Goal: Task Accomplishment & Management: Manage account settings

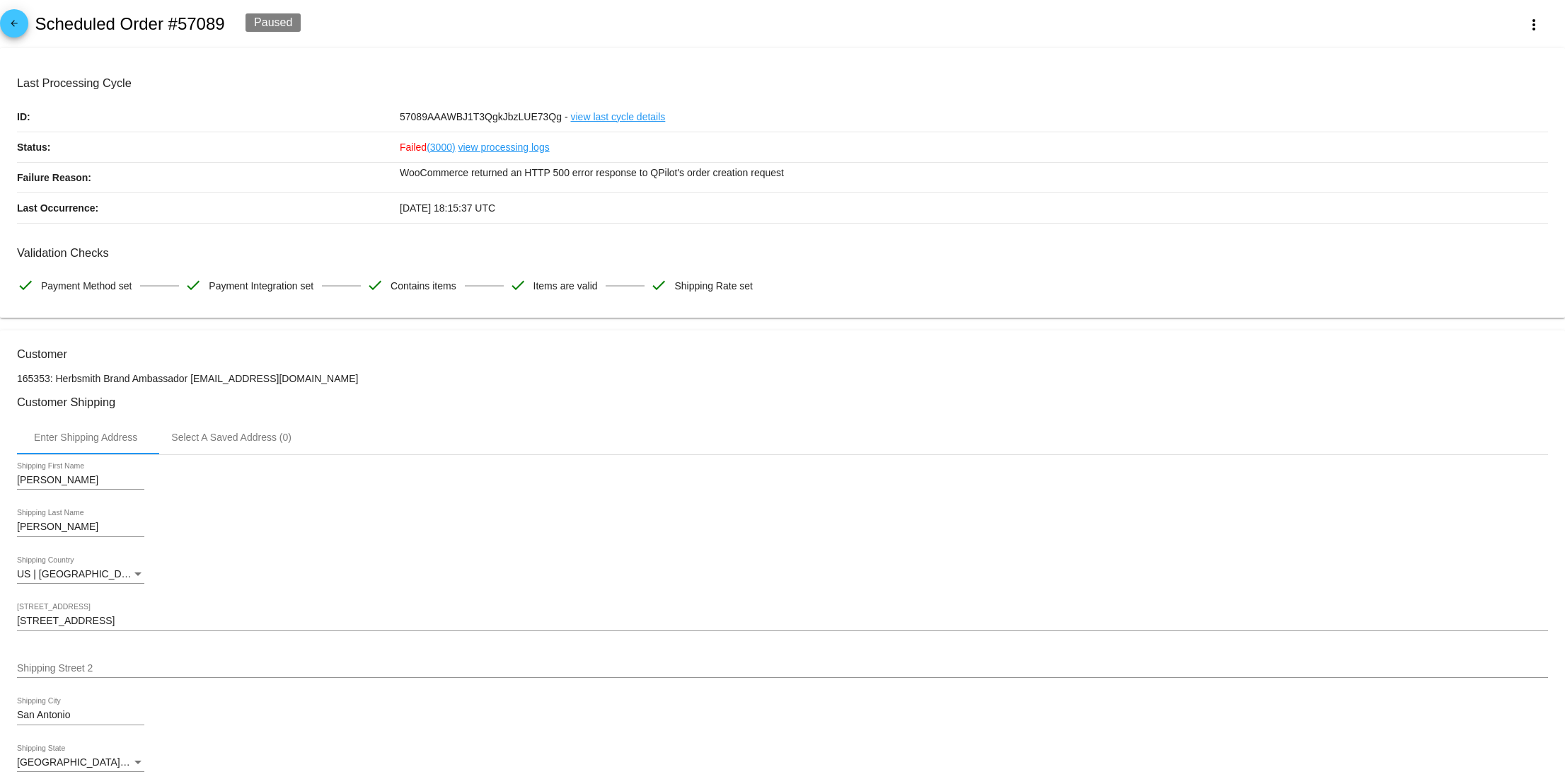
scroll to position [3, 0]
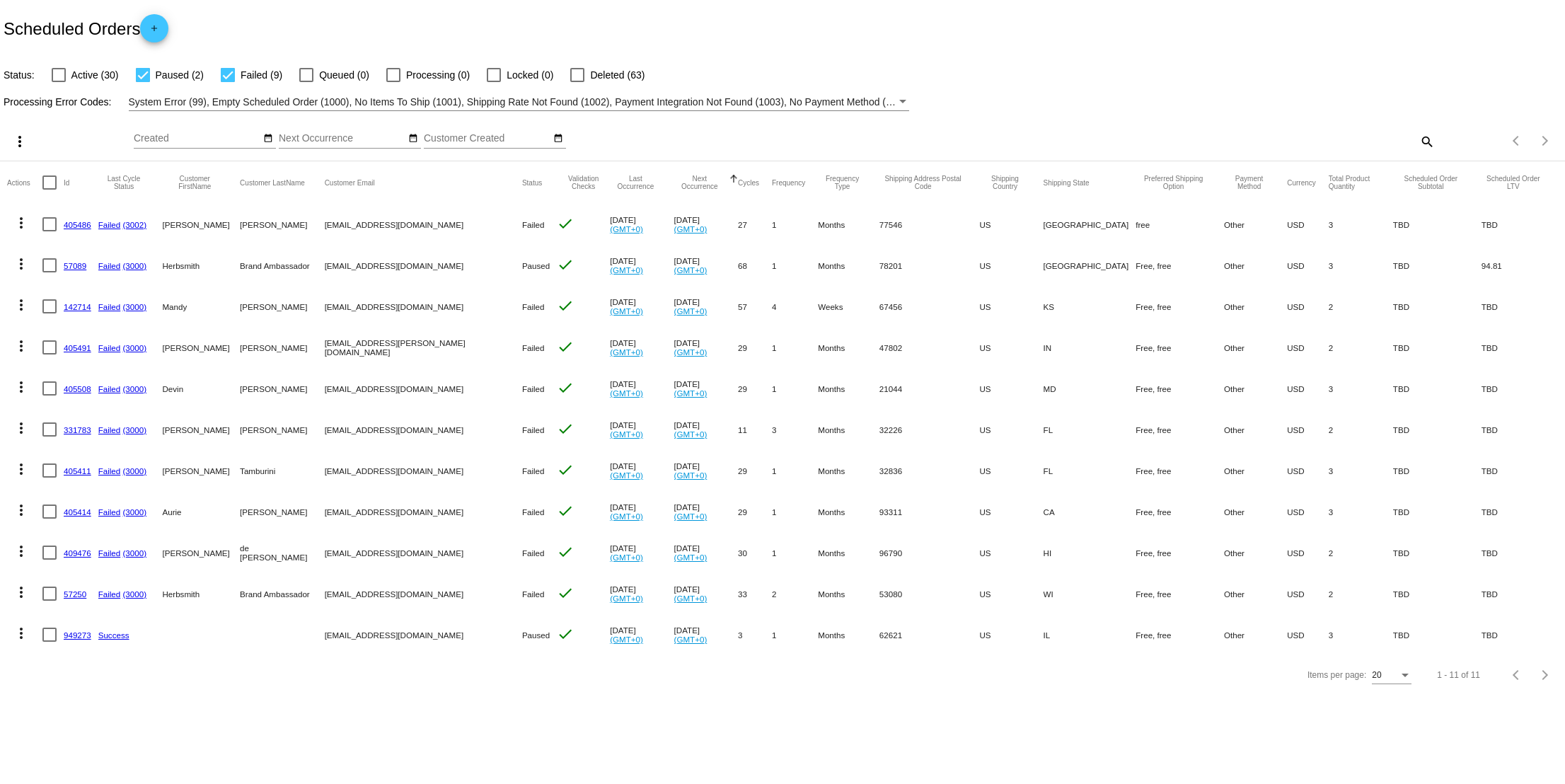
drag, startPoint x: 326, startPoint y: 428, endPoint x: 427, endPoint y: 432, distance: 101.1
click at [427, 430] on mat-cell "[EMAIL_ADDRESS][DOMAIN_NAME]" at bounding box center [423, 430] width 197 height 41
copy mat-cell "[EMAIL_ADDRESS][DOMAIN_NAME]"
copy link "331783"
click at [74, 593] on link "57250" at bounding box center [75, 593] width 23 height 9
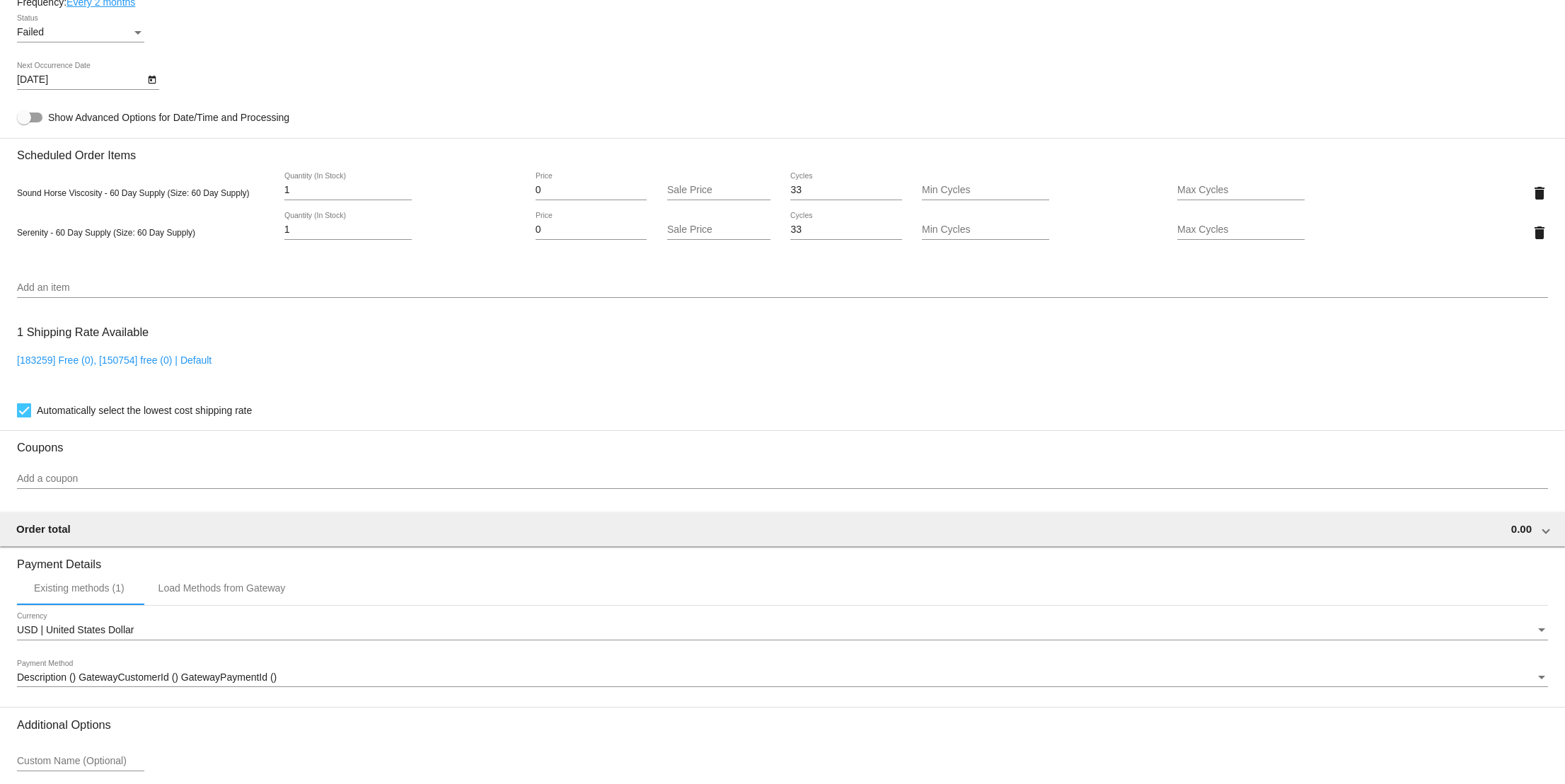
scroll to position [1006, 0]
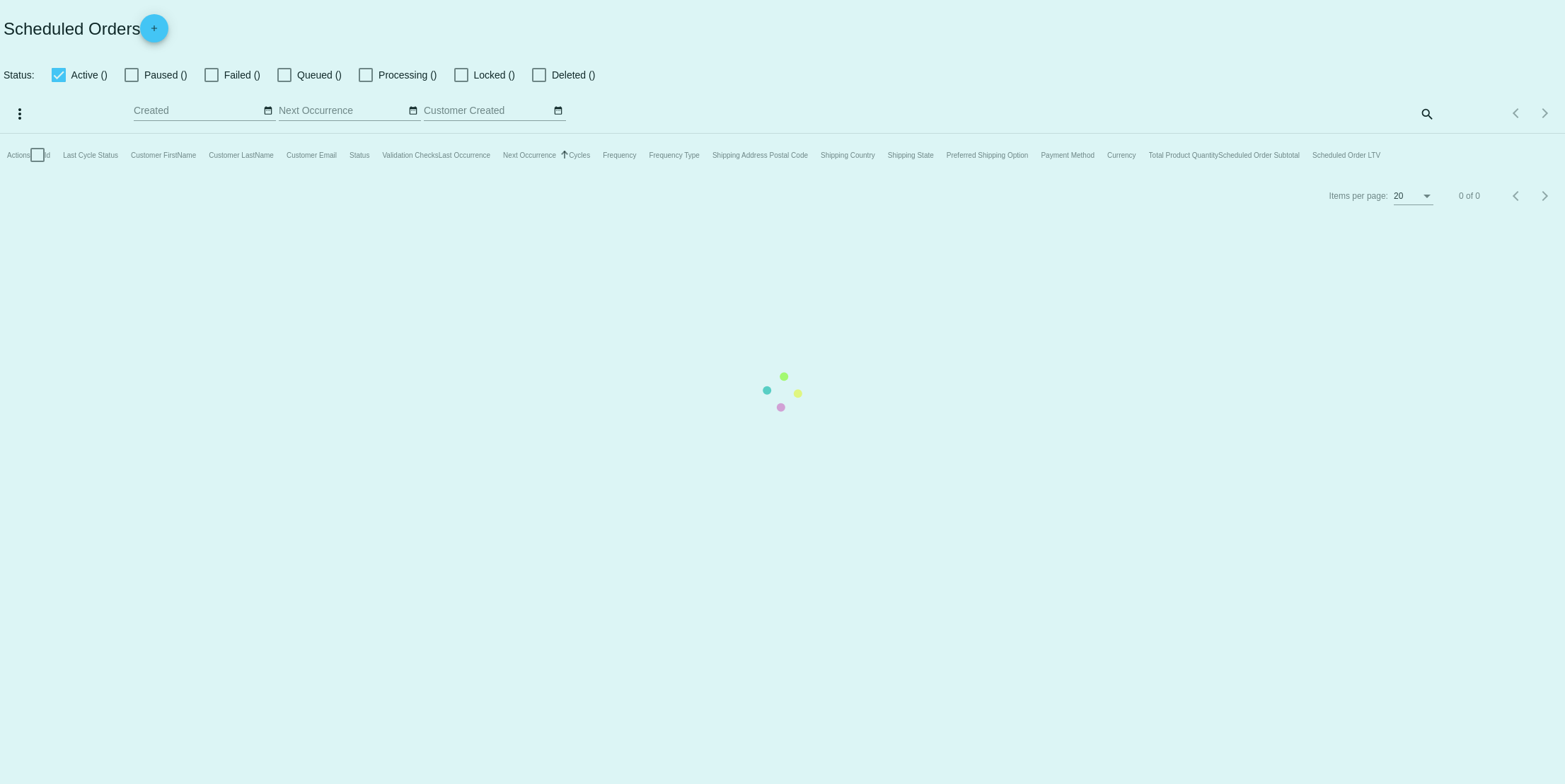
checkbox input "false"
checkbox input "true"
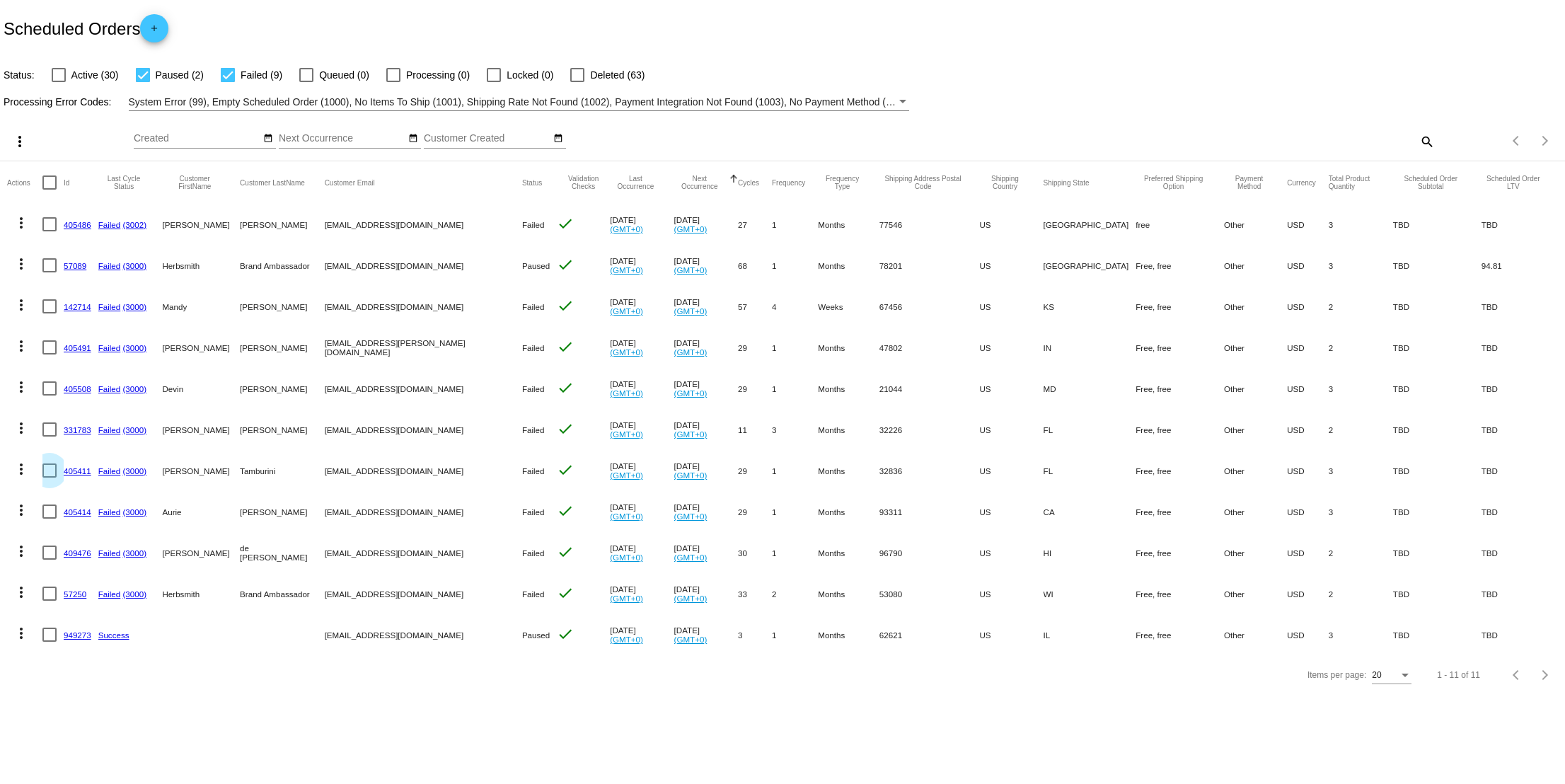
click at [47, 470] on div at bounding box center [49, 470] width 14 height 14
click at [49, 477] on input "checkbox" at bounding box center [49, 477] width 1 height 1
checkbox input "true"
click at [20, 469] on mat-icon "more_vert" at bounding box center [21, 469] width 17 height 17
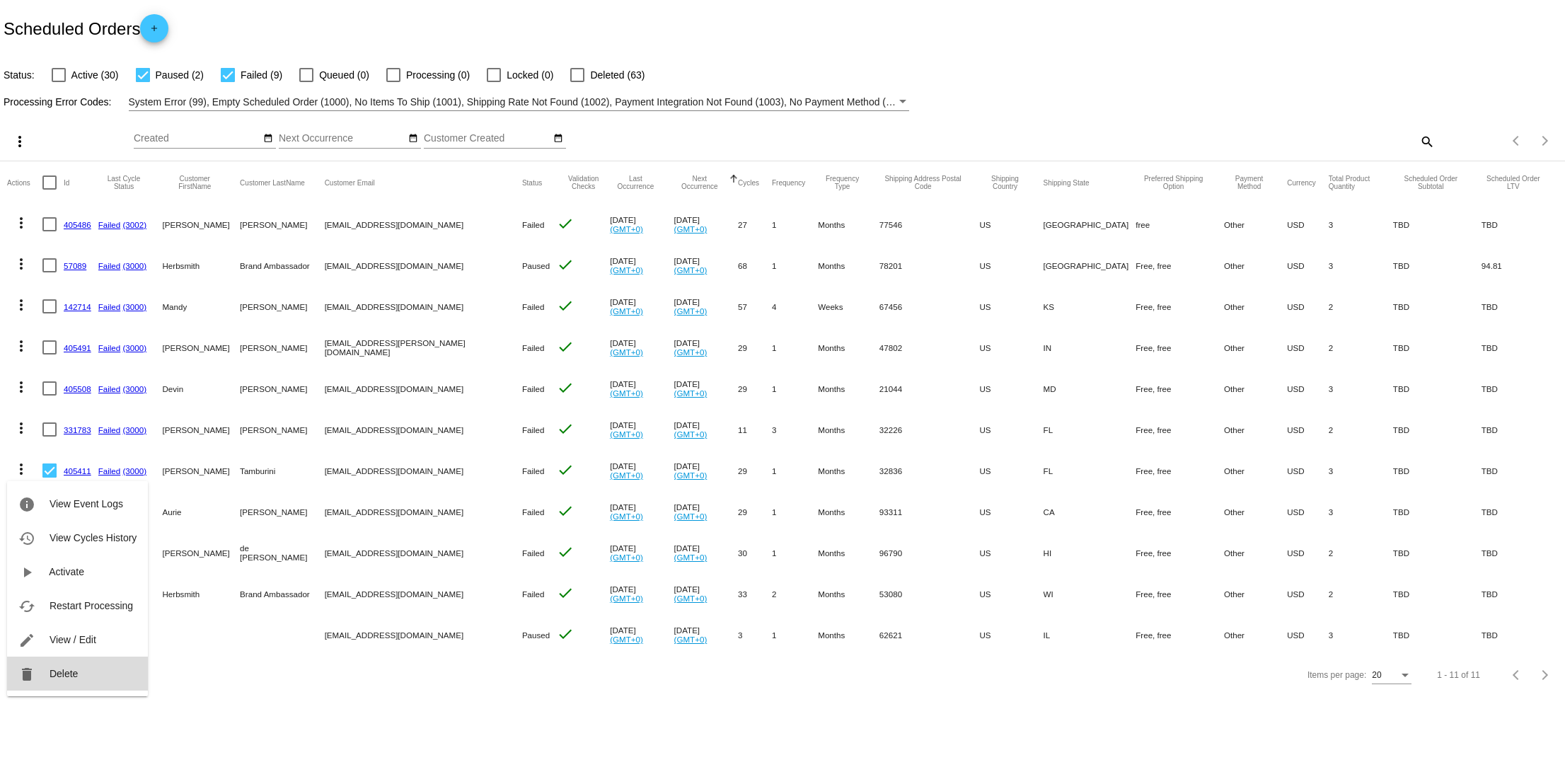
click at [78, 665] on button "delete Delete" at bounding box center [78, 673] width 141 height 34
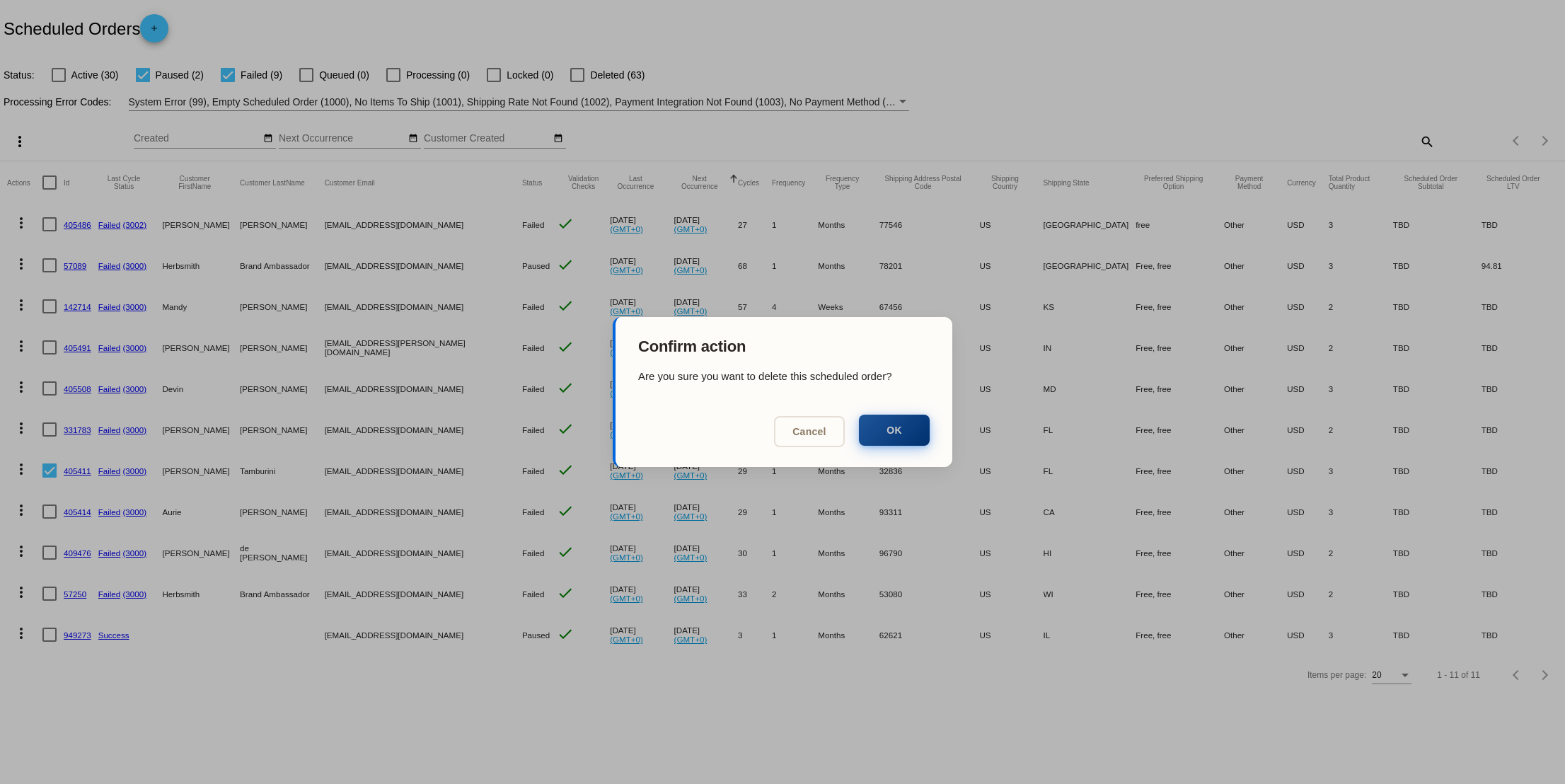
click at [894, 433] on button "OK" at bounding box center [894, 430] width 70 height 31
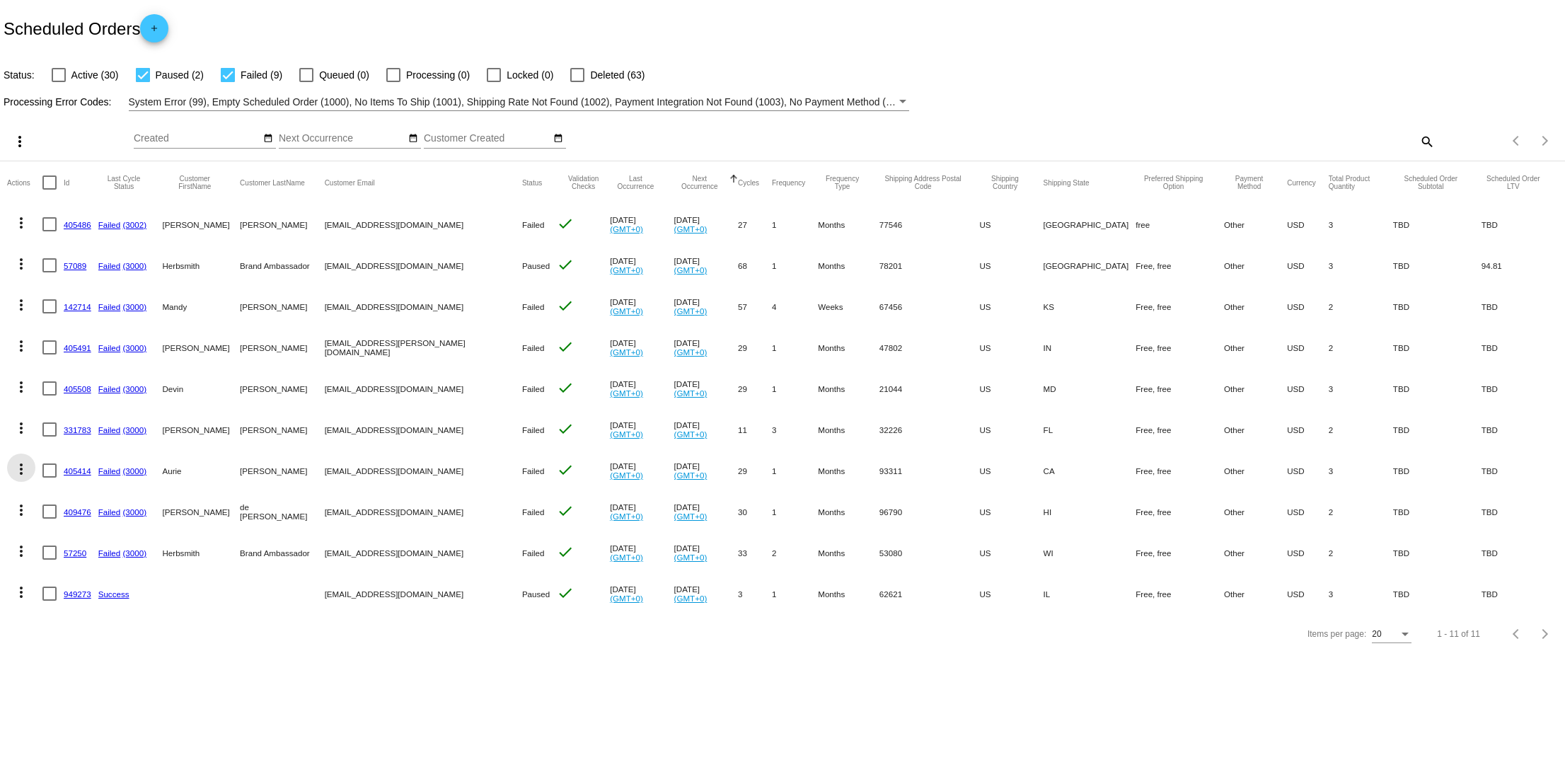
click at [24, 471] on mat-icon "more_vert" at bounding box center [21, 469] width 17 height 17
click at [97, 675] on button "delete Delete" at bounding box center [78, 673] width 141 height 34
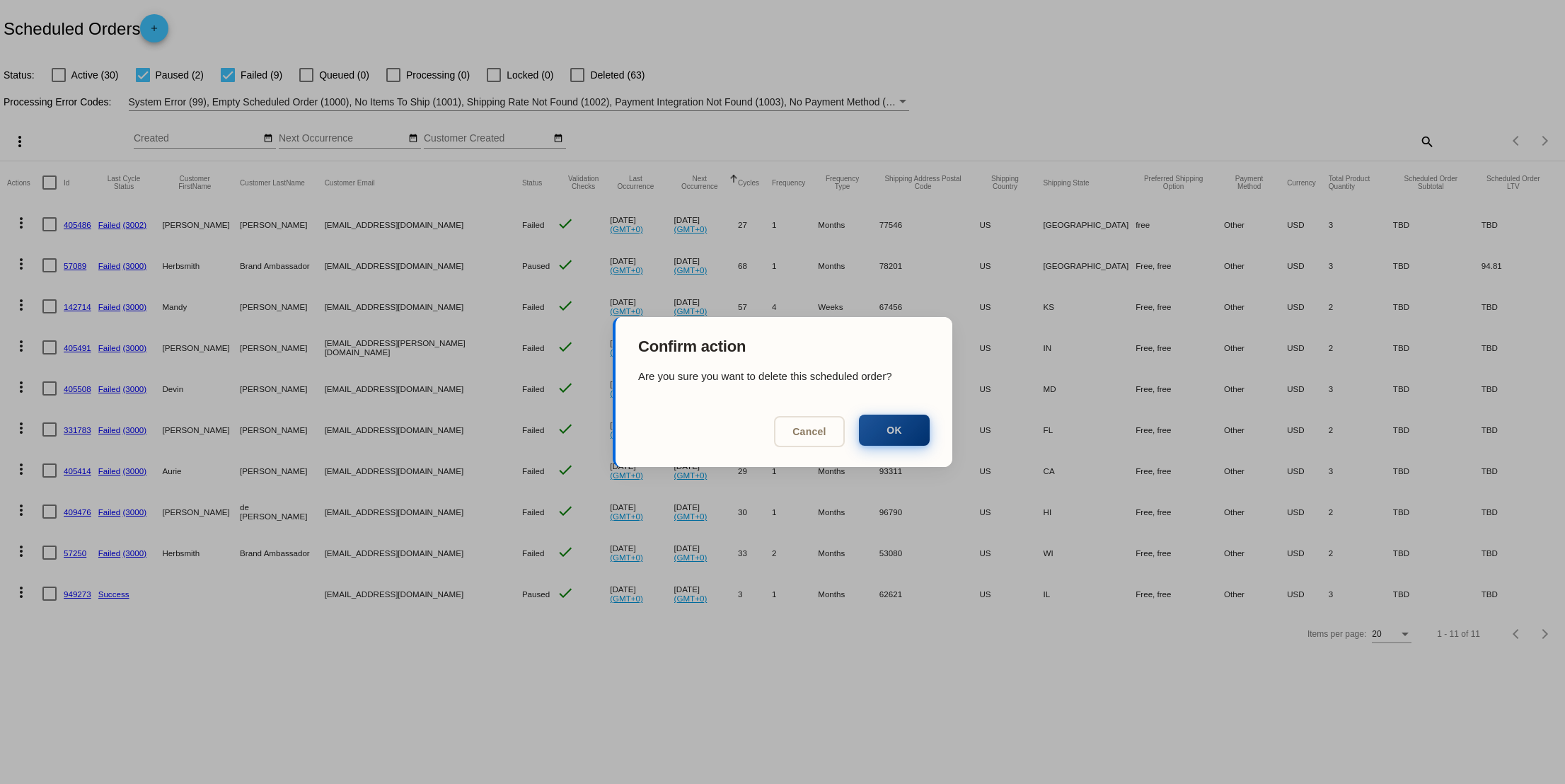
click at [918, 430] on button "OK" at bounding box center [894, 430] width 70 height 31
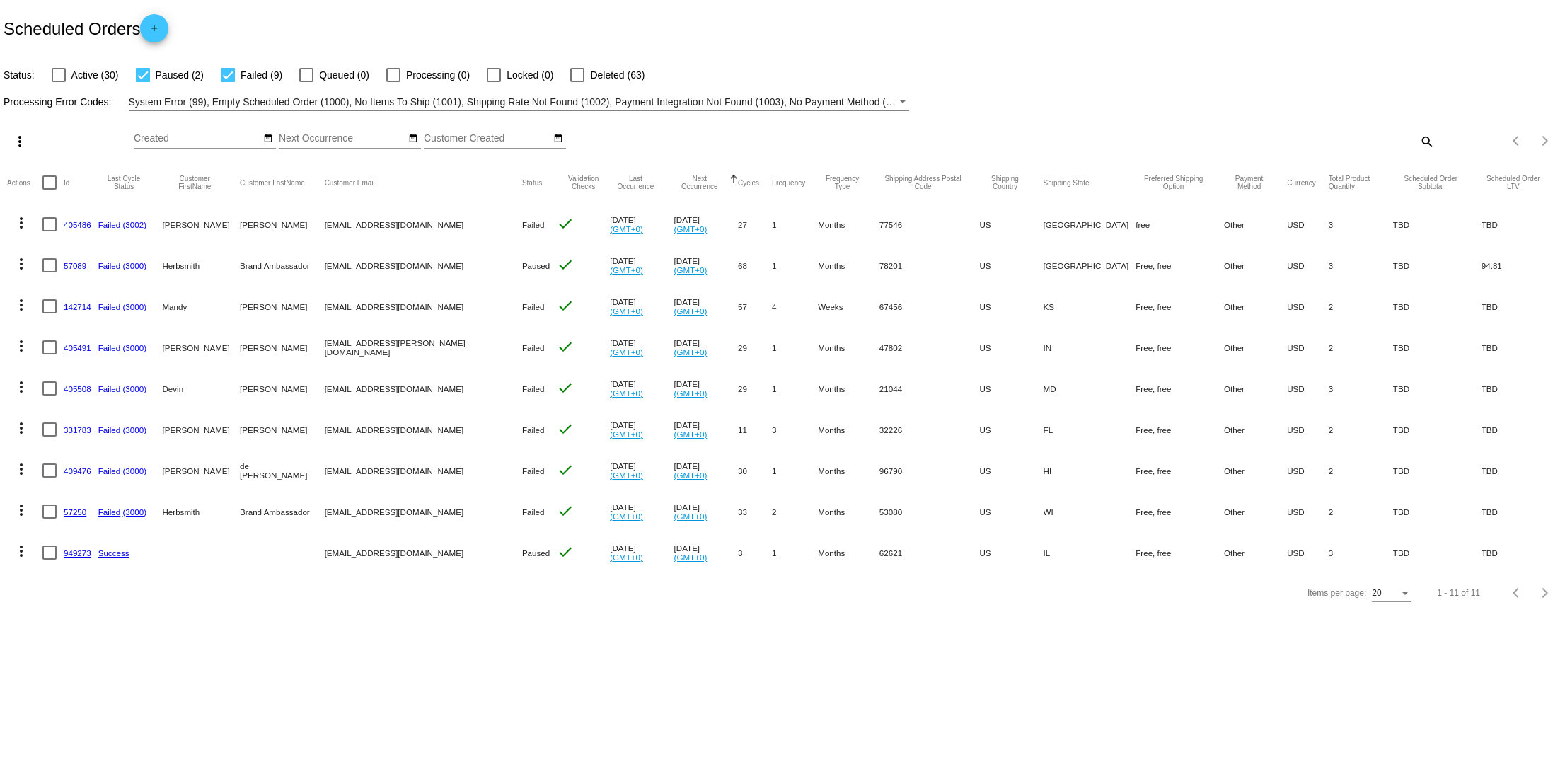
copy link "405508"
copy link "405491"
click at [76, 268] on link "57089" at bounding box center [75, 265] width 23 height 9
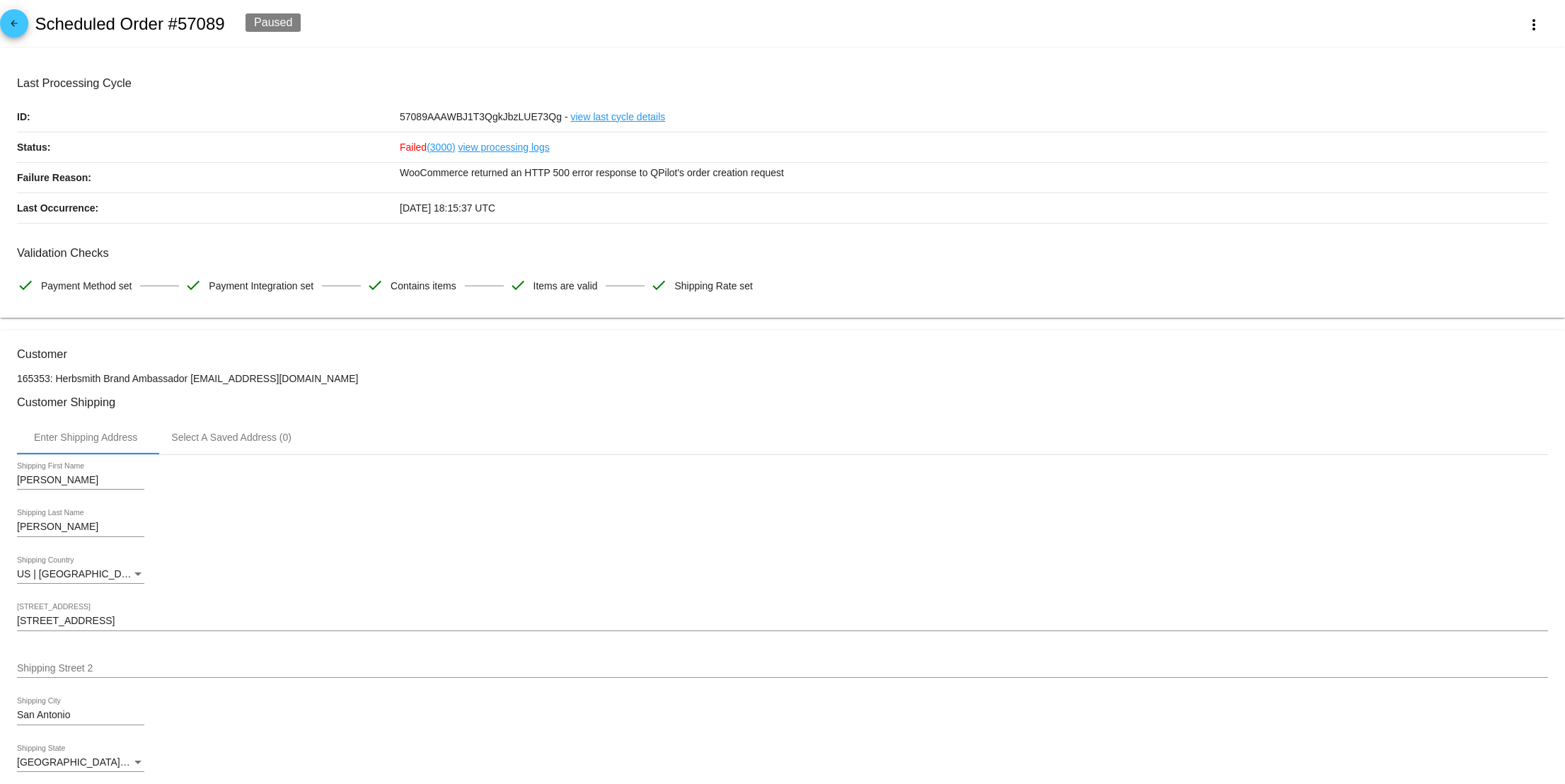
scroll to position [3, 0]
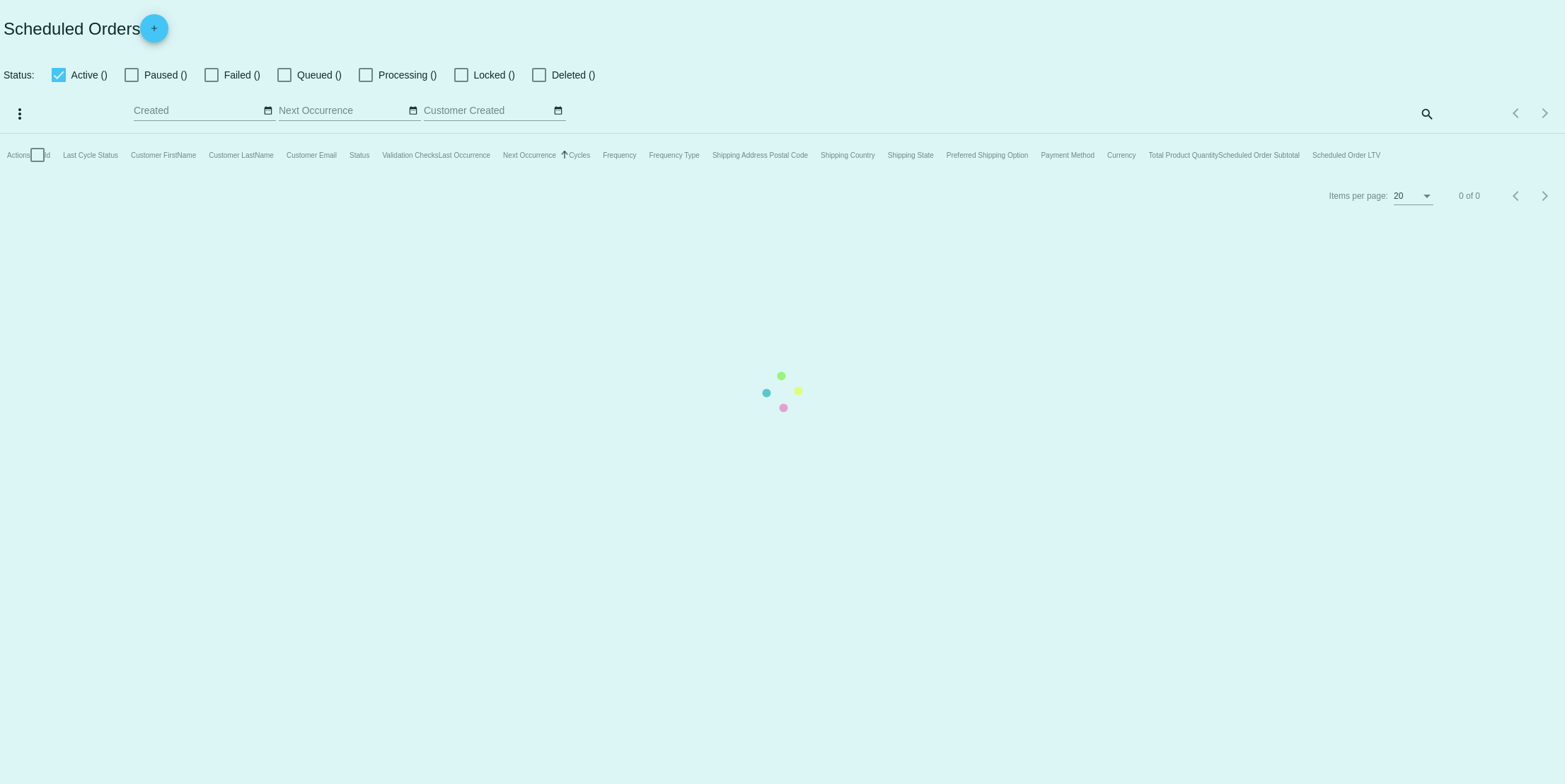
checkbox input "false"
checkbox input "true"
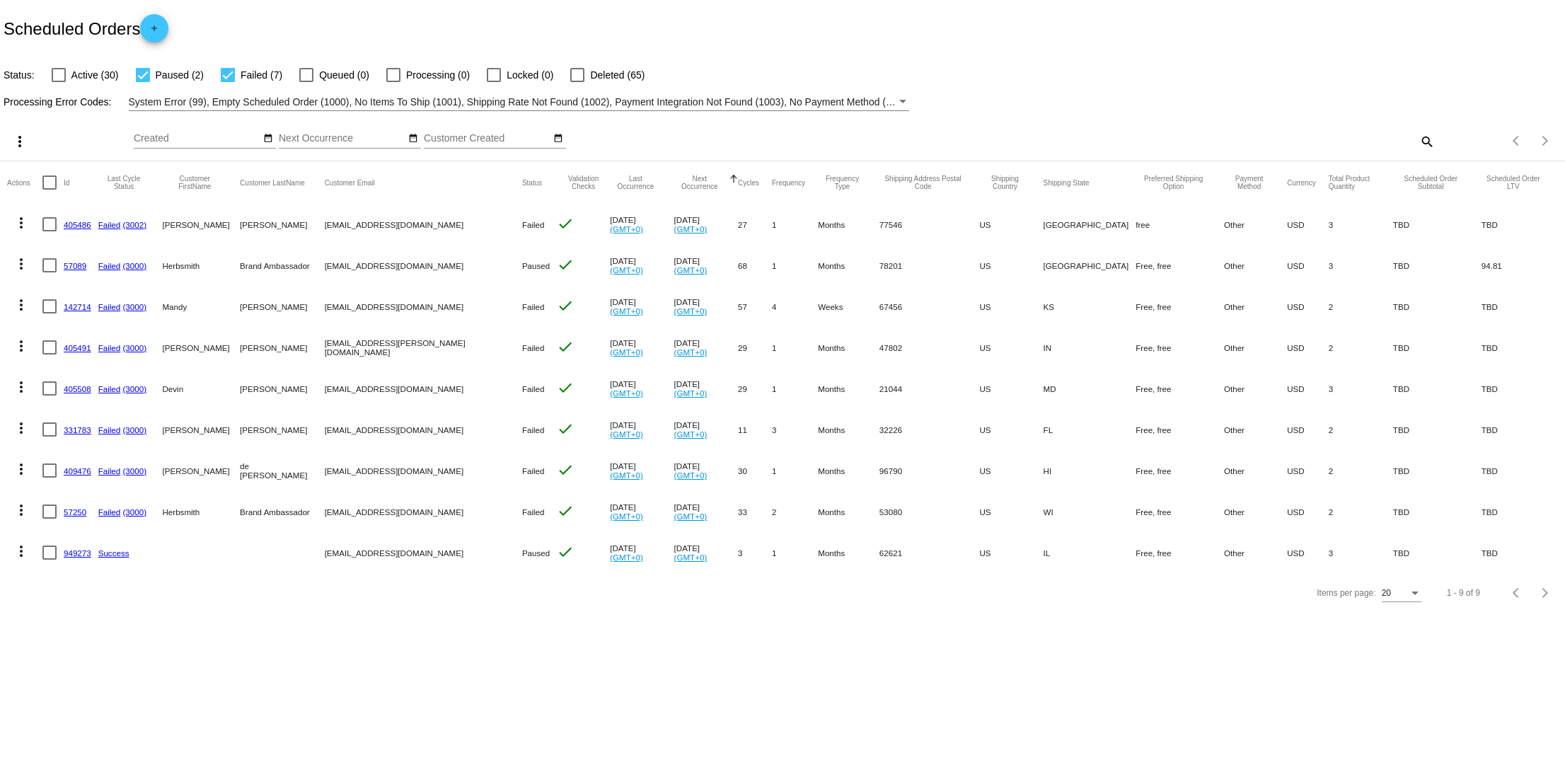
click at [265, 611] on div "Items per page: 20 1 - 9 of 9" at bounding box center [782, 593] width 1565 height 39
click at [78, 513] on link "57250" at bounding box center [75, 511] width 23 height 9
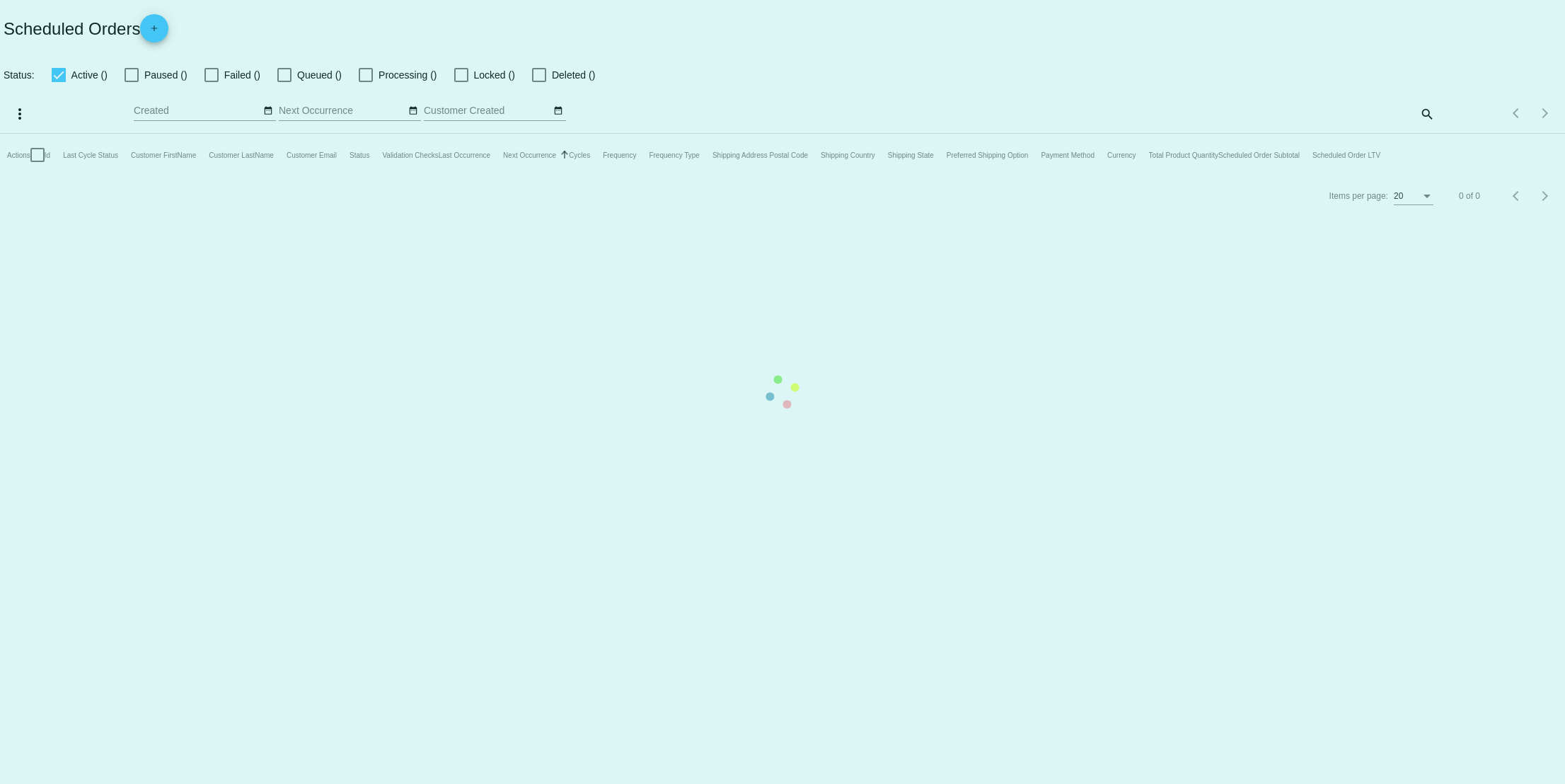
checkbox input "false"
checkbox input "true"
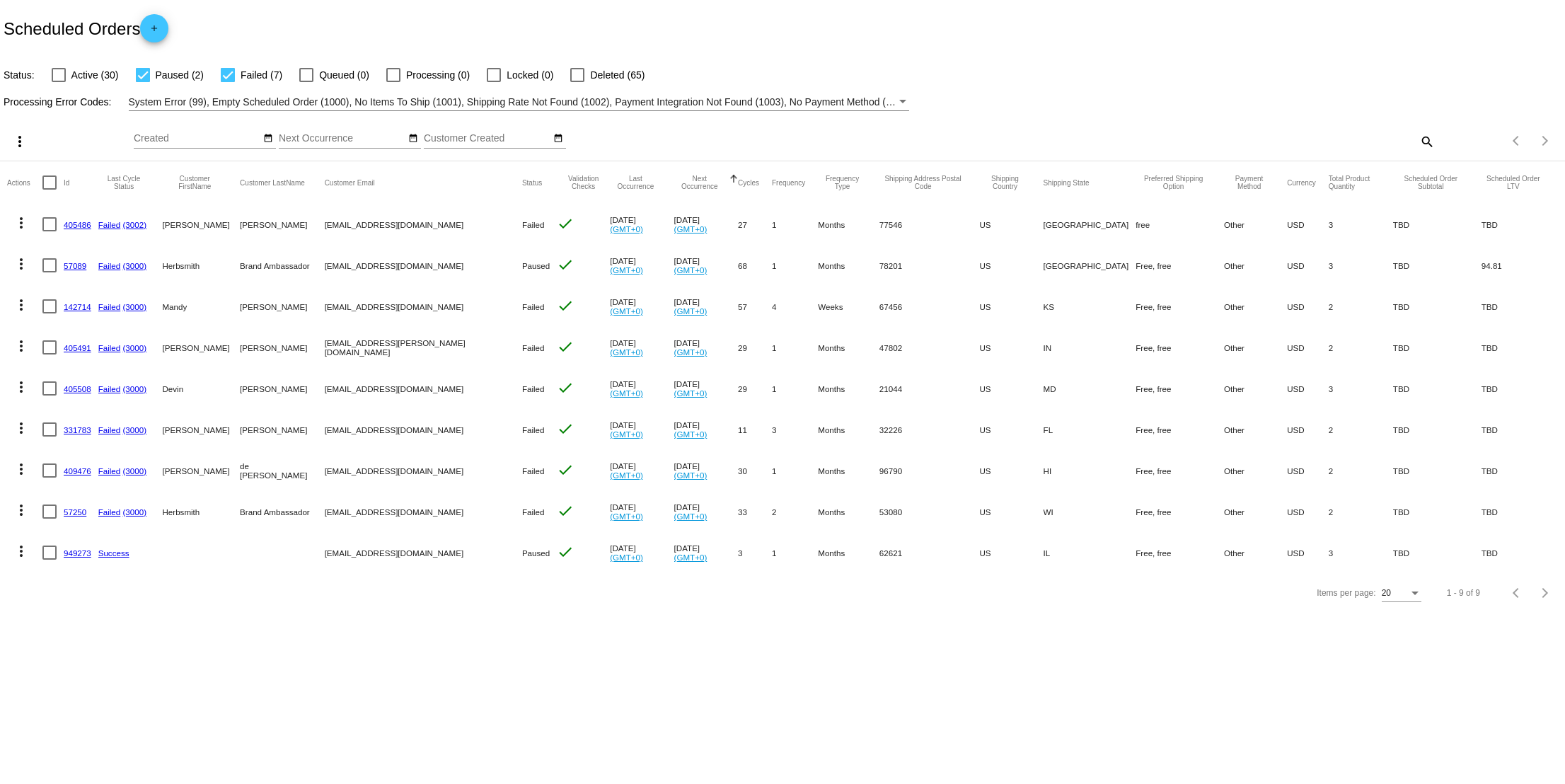
click at [75, 307] on link "142714" at bounding box center [78, 306] width 28 height 9
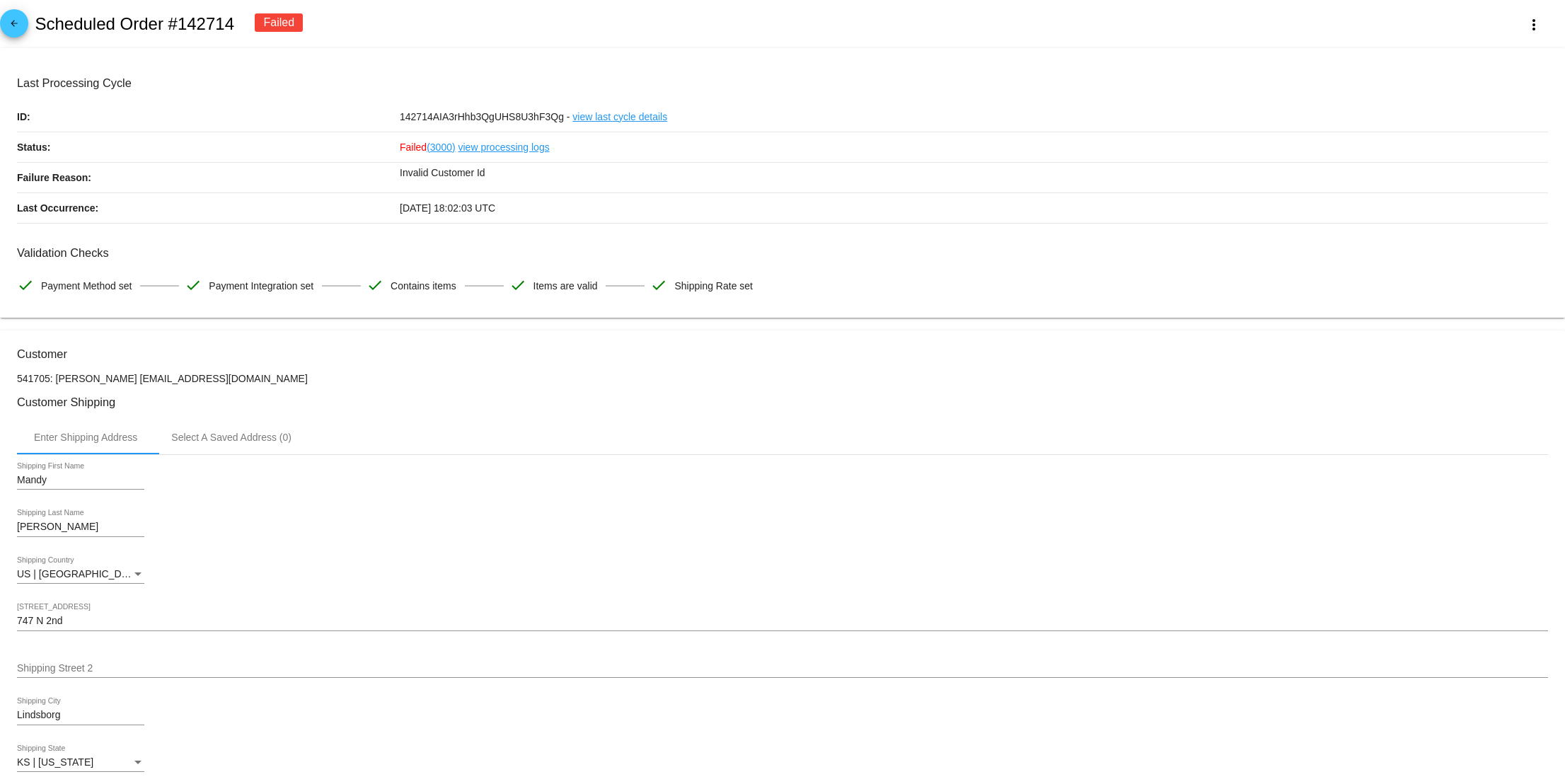
drag, startPoint x: 231, startPoint y: 385, endPoint x: 200, endPoint y: 384, distance: 31.0
click at [201, 384] on p "541705: Mandy Smith msmith7558@gmail.com" at bounding box center [782, 378] width 1531 height 11
drag, startPoint x: 118, startPoint y: 382, endPoint x: 59, endPoint y: 382, distance: 59.0
click at [59, 379] on p "541705: Mandy Smith msmith7558@gmail.com" at bounding box center [782, 378] width 1531 height 11
copy p "Mandy Smith"
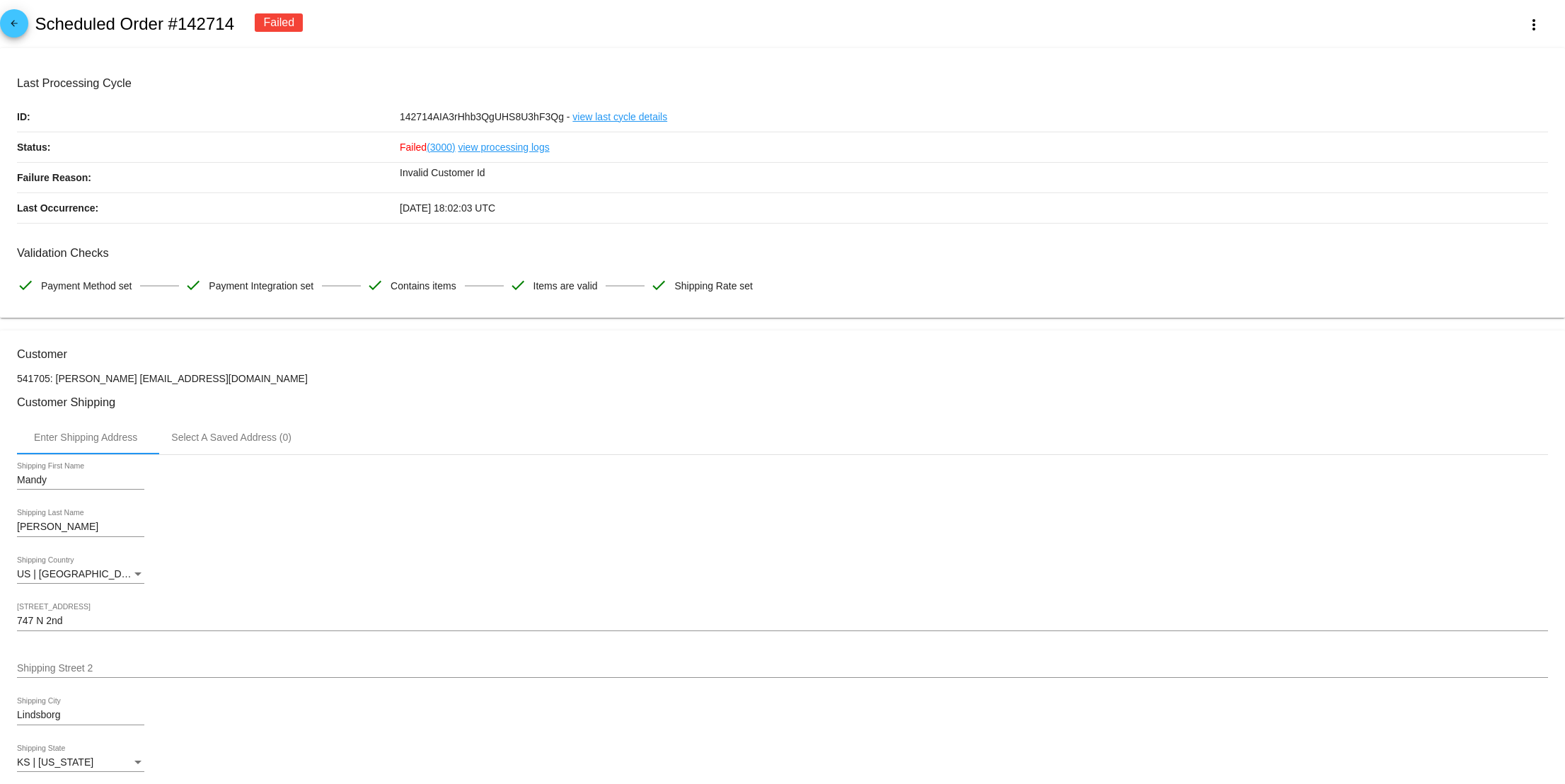
drag, startPoint x: 115, startPoint y: 381, endPoint x: 57, endPoint y: 383, distance: 58.0
click at [57, 383] on p "541705: Mandy Smith msmith7558@gmail.com" at bounding box center [782, 378] width 1531 height 11
copy p "Mandy Smith"
drag, startPoint x: 230, startPoint y: 381, endPoint x: 119, endPoint y: 381, distance: 111.0
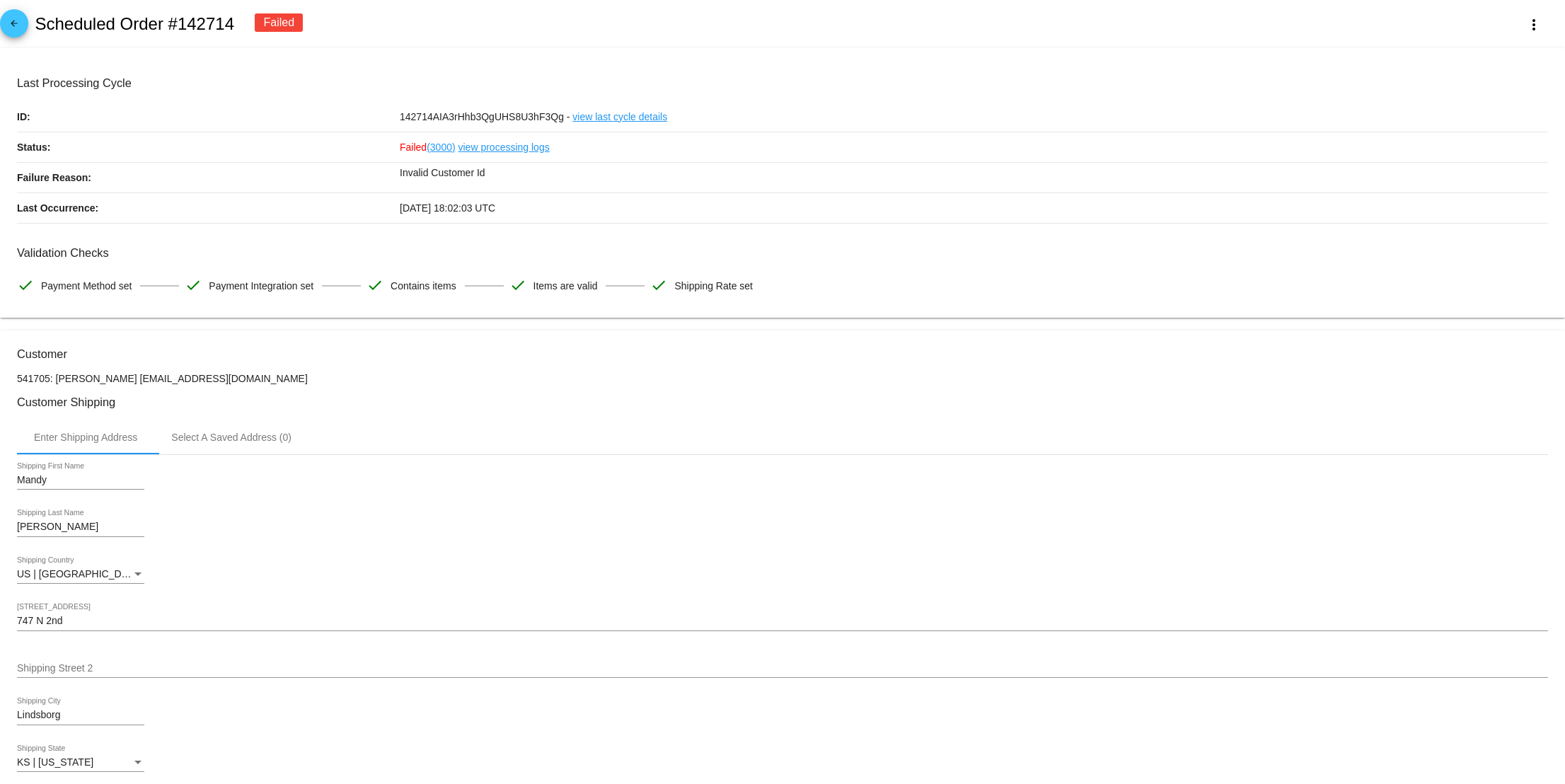
click at [119, 381] on p "541705: Mandy Smith msmith7558@gmail.com" at bounding box center [782, 378] width 1531 height 11
copy p "msmith7558@gmail.com"
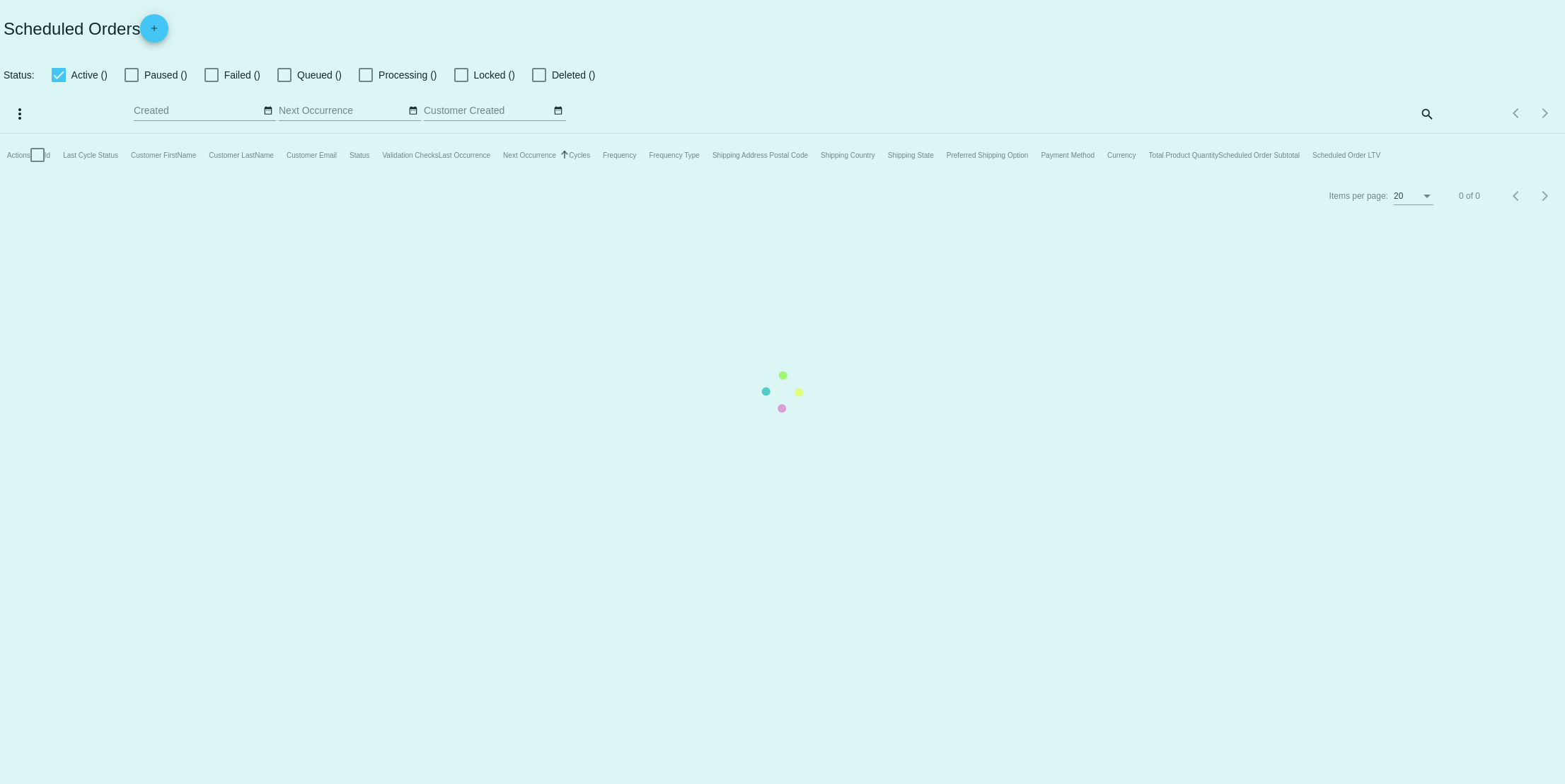
checkbox input "false"
checkbox input "true"
